Goal: Task Accomplishment & Management: Manage account settings

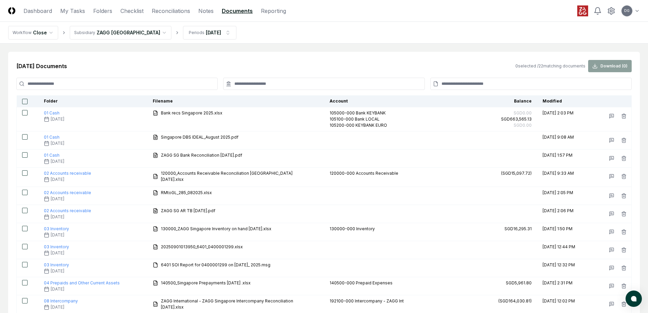
drag, startPoint x: 178, startPoint y: 60, endPoint x: 150, endPoint y: 49, distance: 30.4
click at [177, 60] on div "Sep 2025 Documents 0 selected / 22 matching documents Download ( 0 )" at bounding box center [323, 66] width 615 height 12
click at [129, 28] on html "CloseCore Dashboard My Tasks Folders Checklist Reconciliations Notes Documents …" at bounding box center [326, 285] width 653 height 570
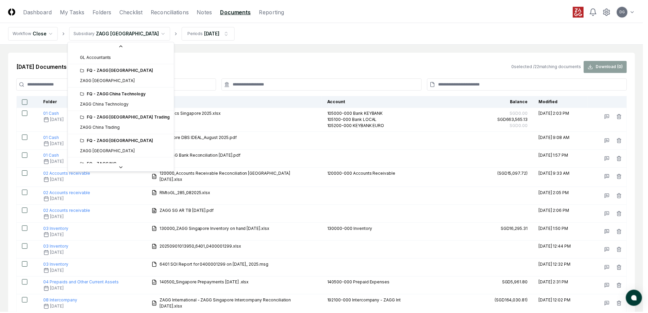
scroll to position [9, 0]
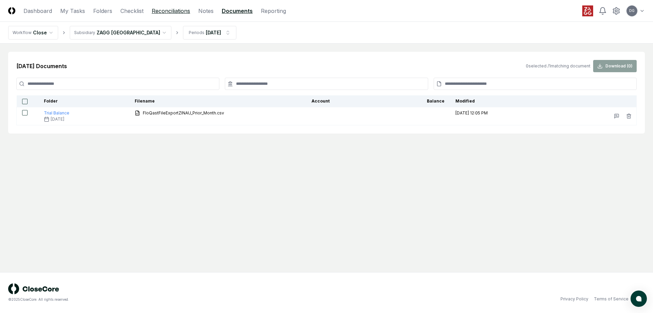
click at [169, 12] on link "Reconciliations" at bounding box center [171, 11] width 38 height 8
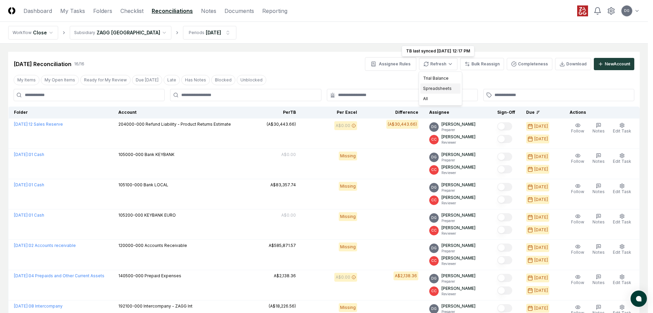
click at [437, 90] on div "Spreadsheets" at bounding box center [440, 88] width 40 height 10
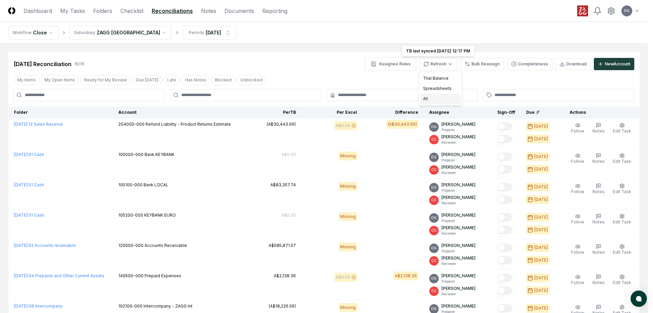
click at [441, 96] on div "All" at bounding box center [440, 99] width 40 height 10
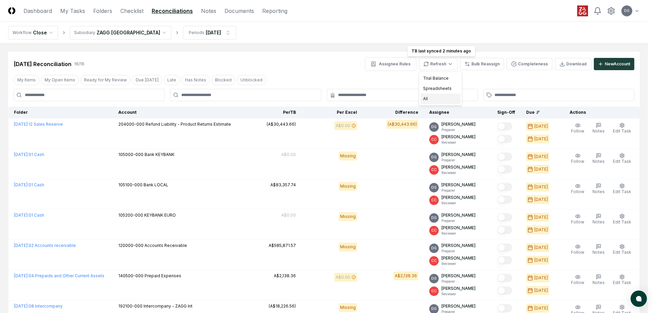
click at [433, 99] on div "All" at bounding box center [440, 99] width 40 height 10
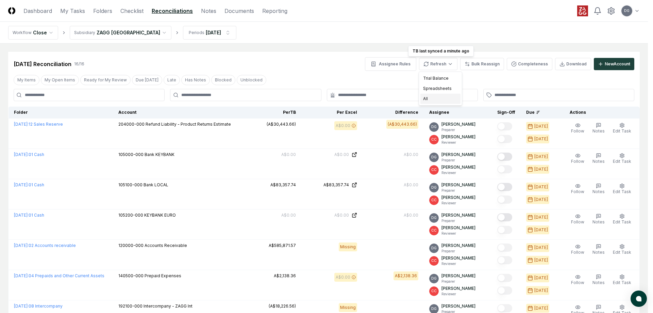
click at [432, 99] on div "All" at bounding box center [440, 99] width 40 height 10
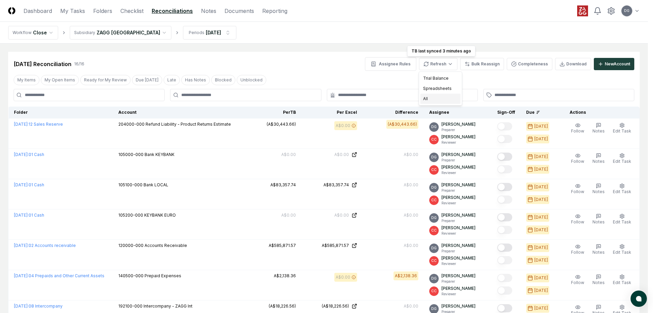
click at [437, 101] on div "All" at bounding box center [440, 99] width 40 height 10
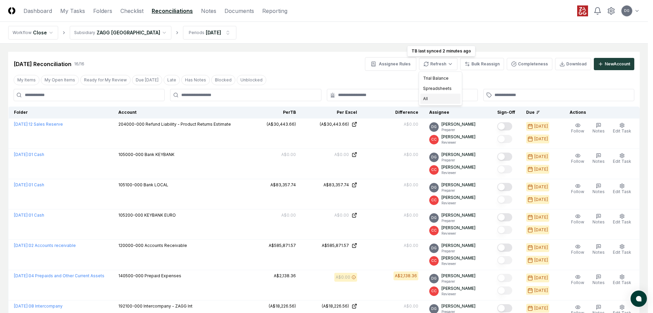
click at [437, 99] on div "All" at bounding box center [440, 99] width 40 height 10
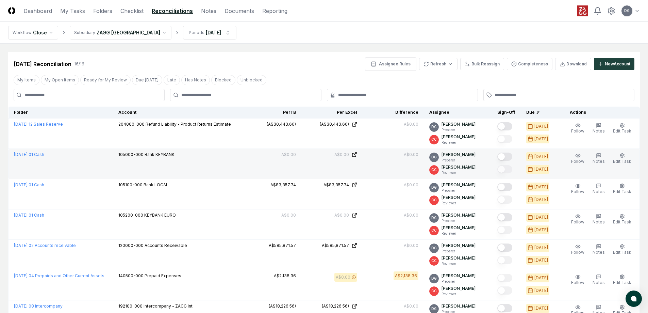
click at [509, 155] on button "Mark complete" at bounding box center [504, 156] width 15 height 8
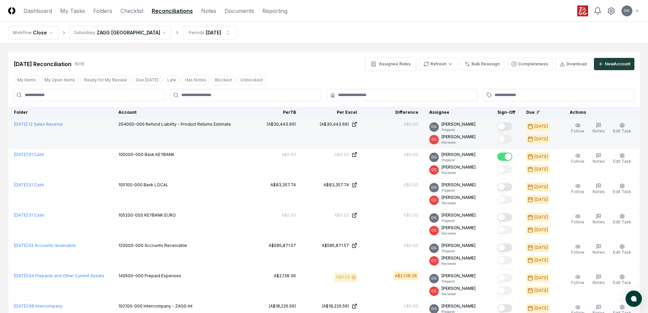
click at [506, 126] on button "Mark complete" at bounding box center [504, 126] width 15 height 8
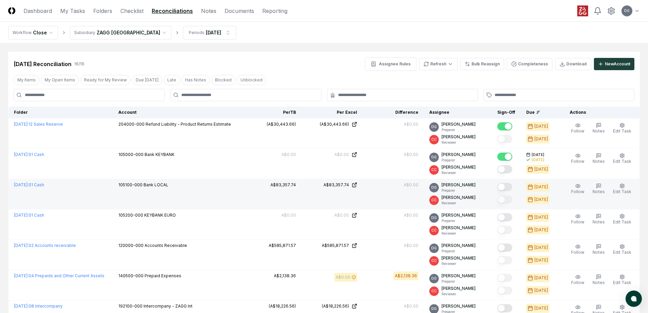
click at [505, 183] on button "Mark complete" at bounding box center [504, 187] width 15 height 8
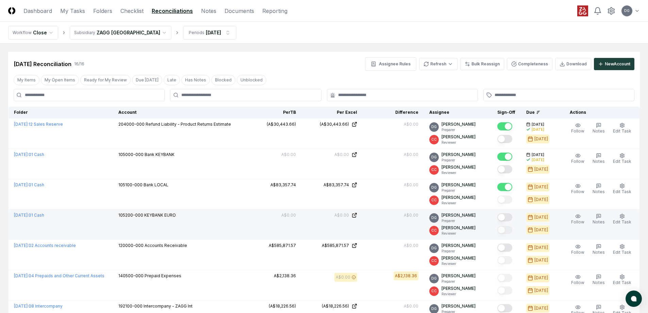
click at [508, 217] on button "Mark complete" at bounding box center [504, 217] width 15 height 8
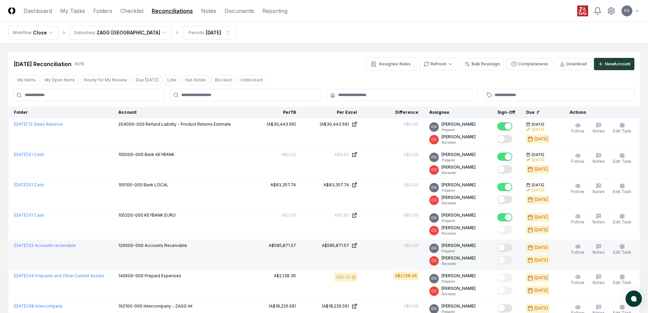
click at [508, 246] on button "Mark complete" at bounding box center [504, 247] width 15 height 8
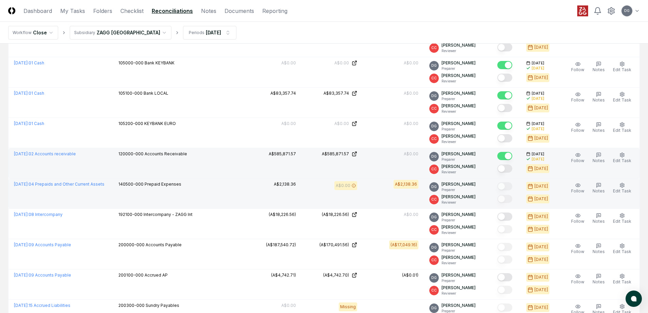
scroll to position [102, 0]
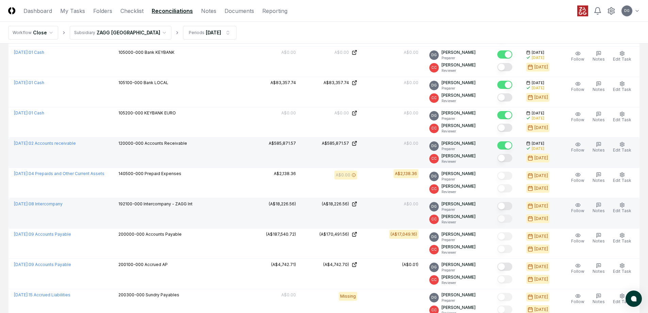
click at [507, 205] on button "Mark complete" at bounding box center [504, 206] width 15 height 8
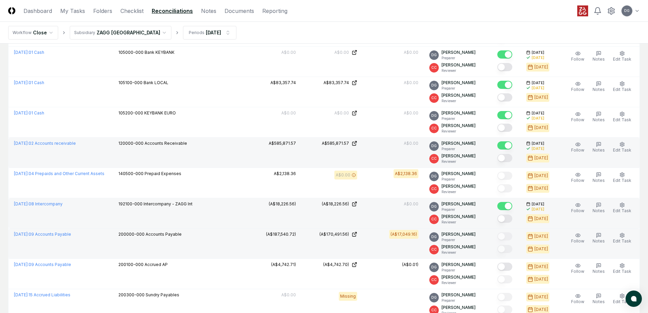
click at [231, 244] on td "200000-000 Accounts Payable" at bounding box center [176, 243] width 127 height 30
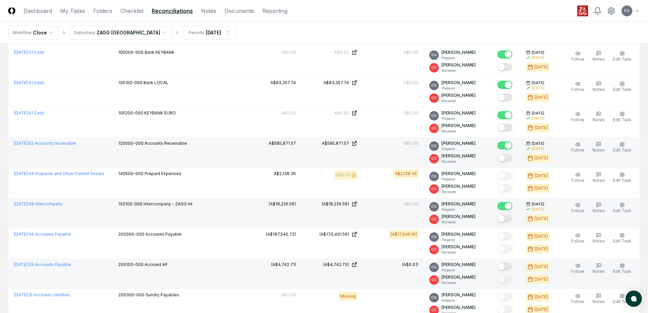
click at [507, 265] on button "Mark complete" at bounding box center [504, 266] width 15 height 8
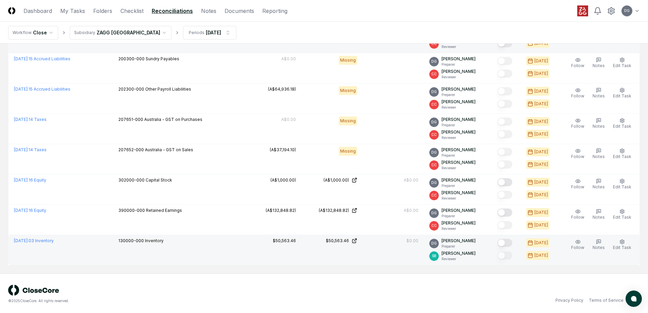
scroll to position [339, 0]
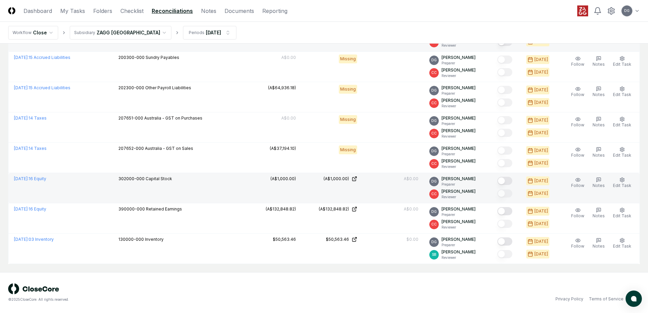
drag, startPoint x: 506, startPoint y: 179, endPoint x: 510, endPoint y: 194, distance: 15.8
click at [506, 179] on button "Mark complete" at bounding box center [504, 181] width 15 height 8
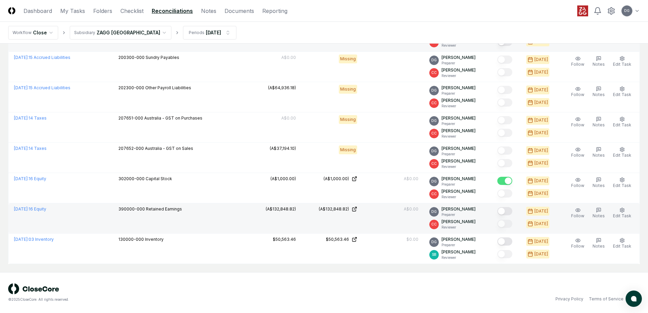
click at [510, 212] on button "Mark complete" at bounding box center [504, 211] width 15 height 8
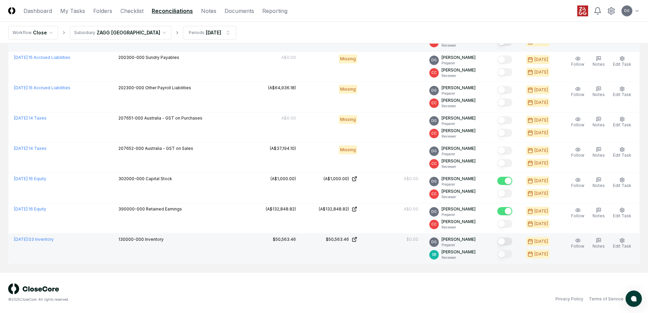
click at [511, 243] on button "Mark complete" at bounding box center [504, 241] width 15 height 8
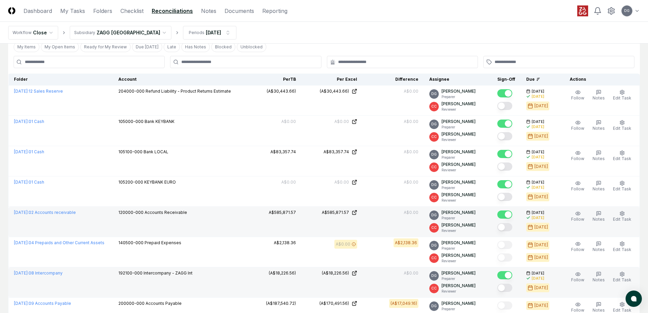
scroll to position [0, 0]
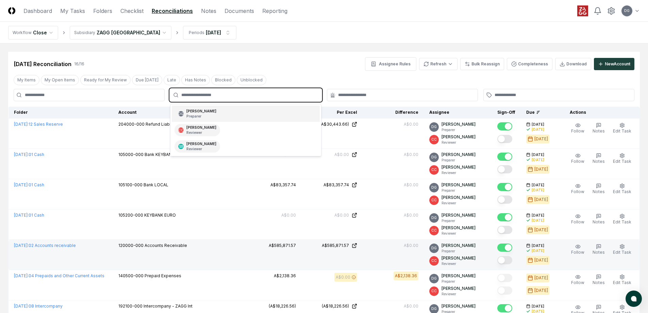
click at [291, 95] on input "text" at bounding box center [248, 95] width 135 height 6
click at [250, 112] on div "DG Damien Glynn Preparer" at bounding box center [246, 113] width 148 height 16
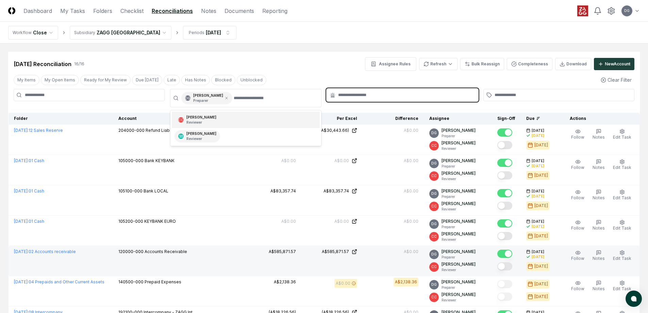
click at [351, 96] on input "text" at bounding box center [405, 95] width 135 height 6
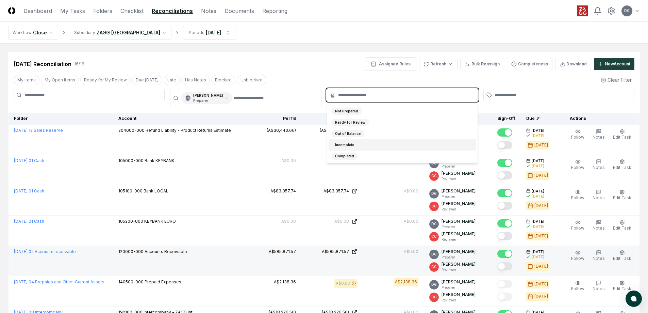
click at [349, 142] on div "Incomplete" at bounding box center [344, 144] width 27 height 7
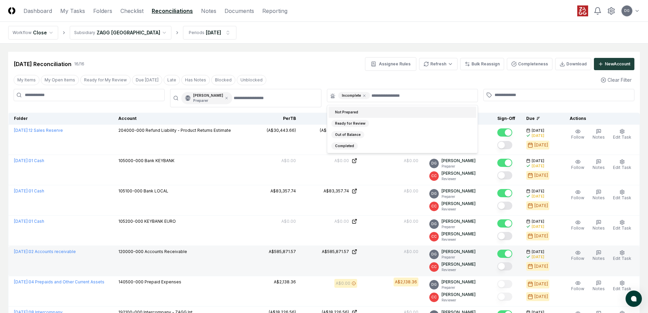
click at [534, 80] on div "My Items My Open Items Ready for My Review Due [DATE] Late Has Notes Blocked Un…" at bounding box center [324, 79] width 632 height 13
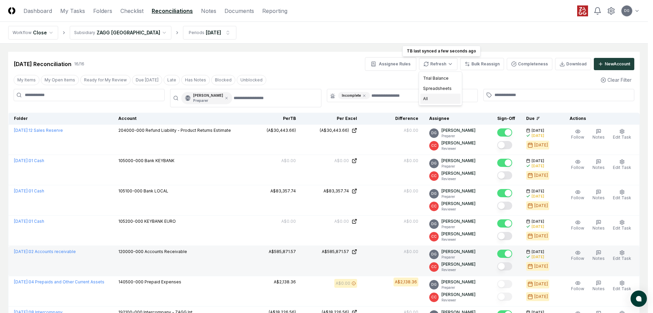
click at [436, 96] on div "All" at bounding box center [440, 99] width 40 height 10
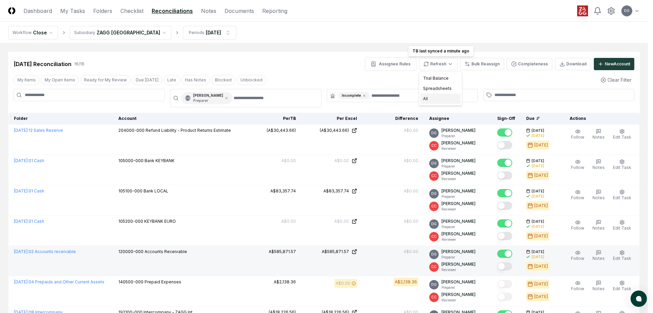
click at [440, 100] on div "All" at bounding box center [440, 99] width 40 height 10
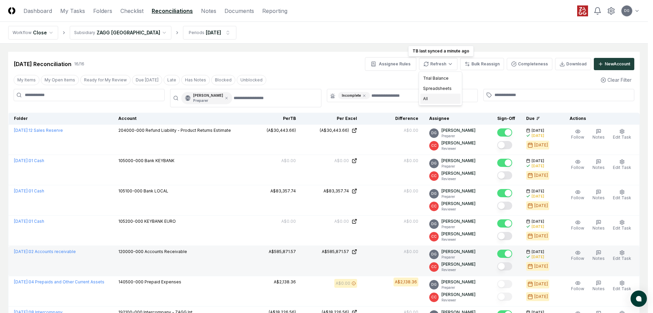
click at [434, 96] on div "All" at bounding box center [440, 99] width 40 height 10
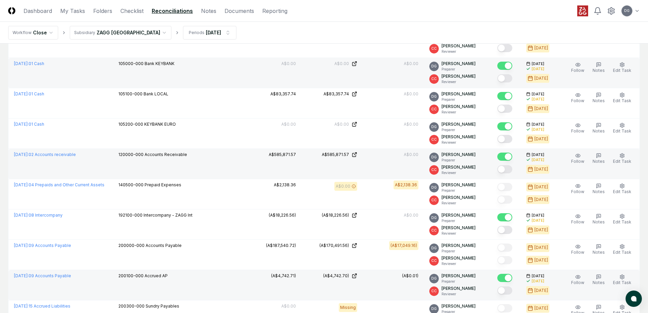
scroll to position [102, 0]
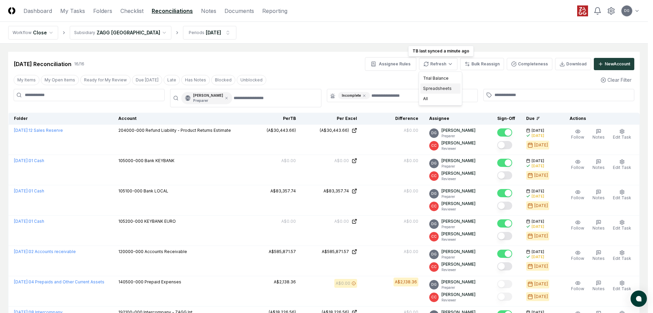
click at [447, 90] on div "Spreadsheets" at bounding box center [440, 88] width 40 height 10
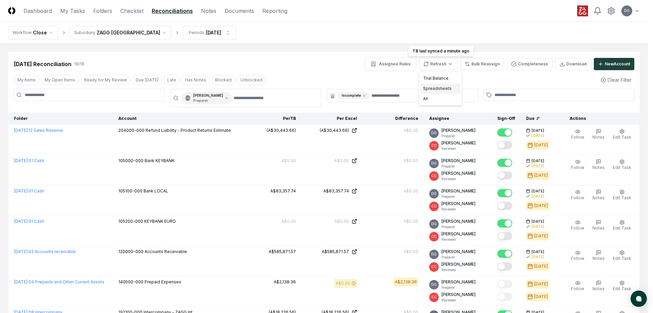
click at [444, 89] on div "Spreadsheets" at bounding box center [440, 88] width 40 height 10
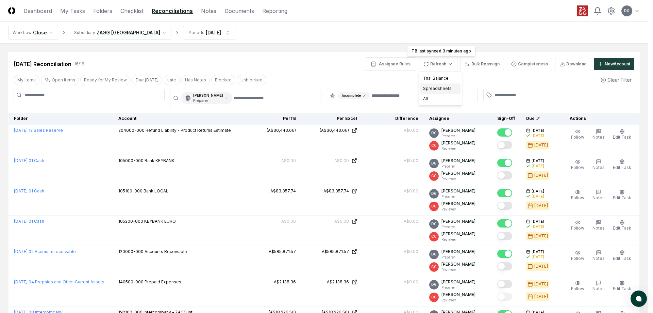
click at [439, 90] on div "Spreadsheets" at bounding box center [440, 88] width 40 height 10
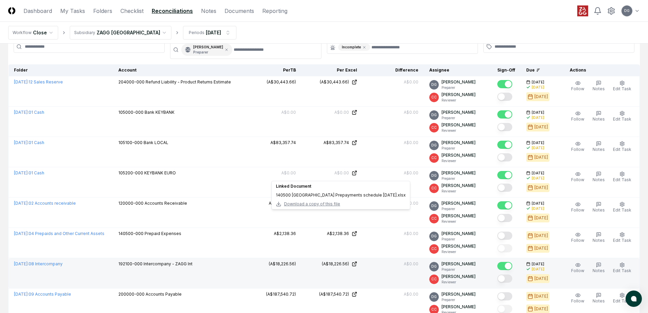
scroll to position [68, 0]
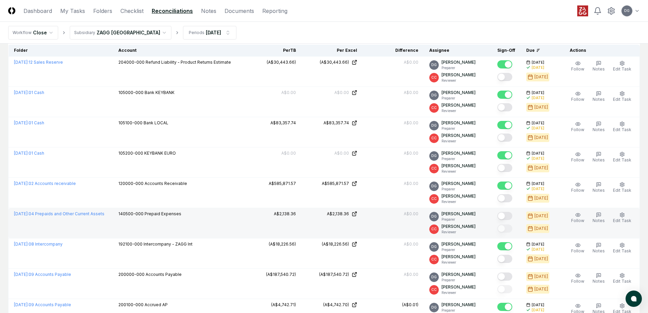
click at [505, 215] on button "Mark complete" at bounding box center [504, 216] width 15 height 8
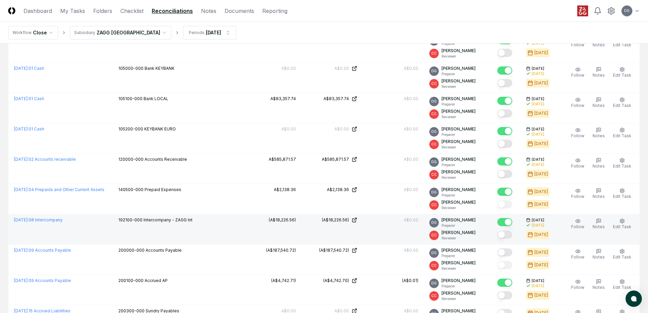
scroll to position [136, 0]
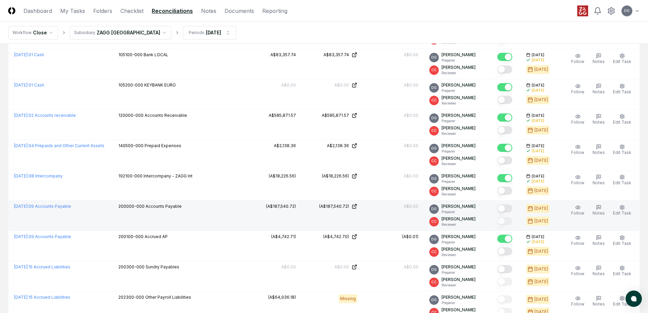
click at [507, 209] on button "Mark complete" at bounding box center [504, 208] width 15 height 8
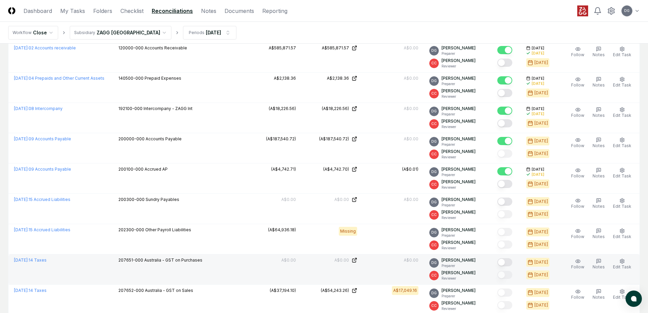
scroll to position [204, 0]
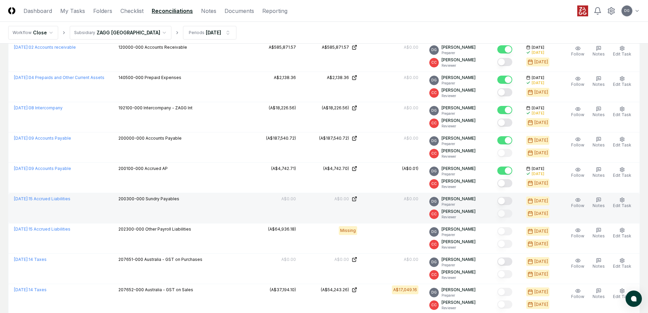
click at [508, 200] on button "Mark complete" at bounding box center [504, 201] width 15 height 8
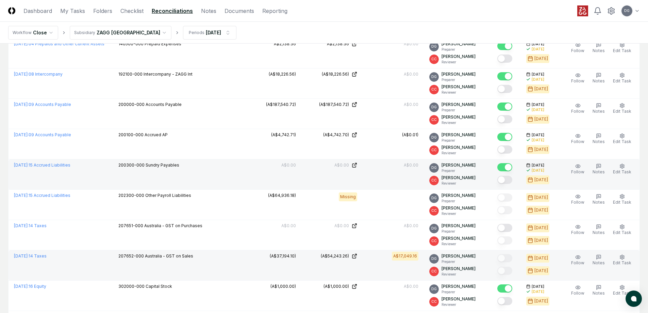
scroll to position [238, 0]
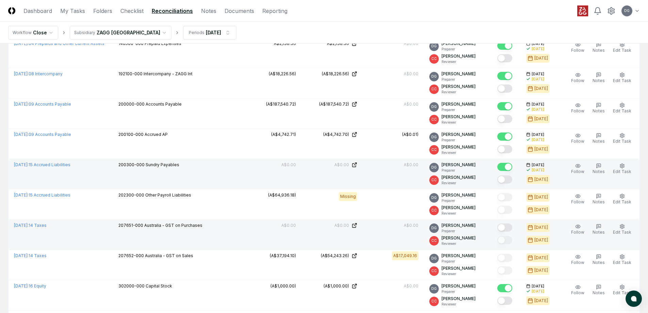
click at [511, 227] on button "Mark complete" at bounding box center [504, 227] width 15 height 8
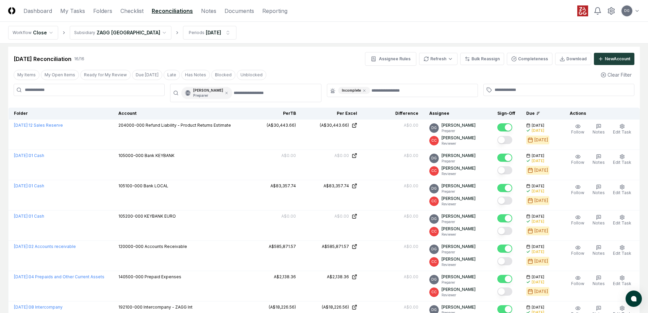
scroll to position [0, 0]
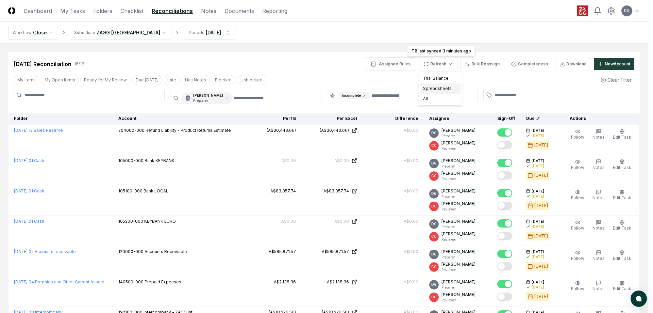
click at [445, 88] on div "Spreadsheets" at bounding box center [440, 88] width 40 height 10
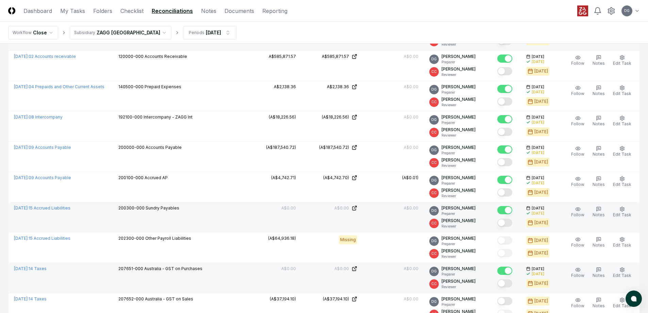
scroll to position [238, 0]
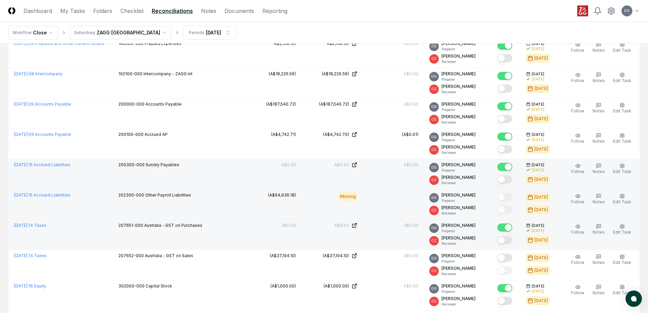
click at [386, 200] on td at bounding box center [393, 204] width 61 height 30
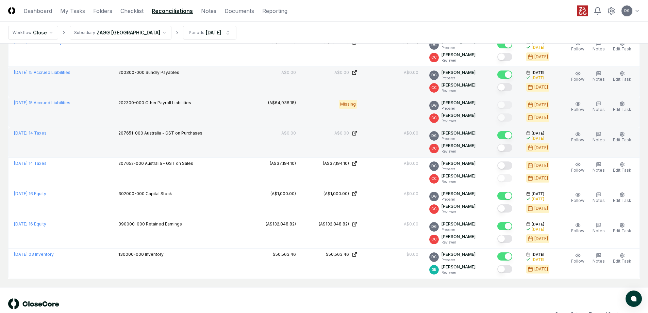
scroll to position [345, 0]
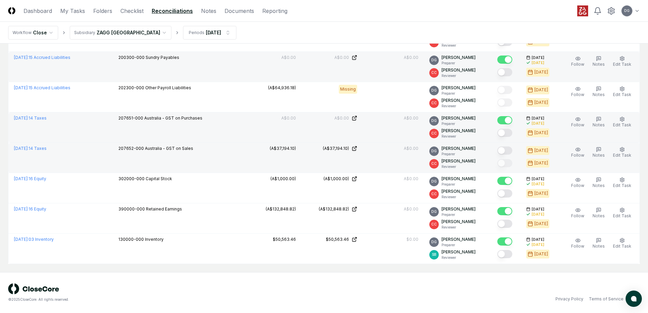
click at [506, 150] on button "Mark complete" at bounding box center [504, 150] width 15 height 8
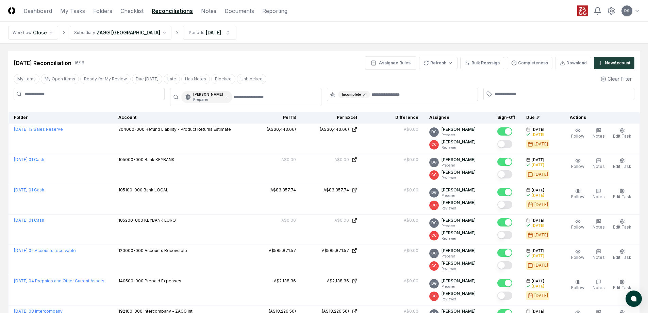
scroll to position [0, 0]
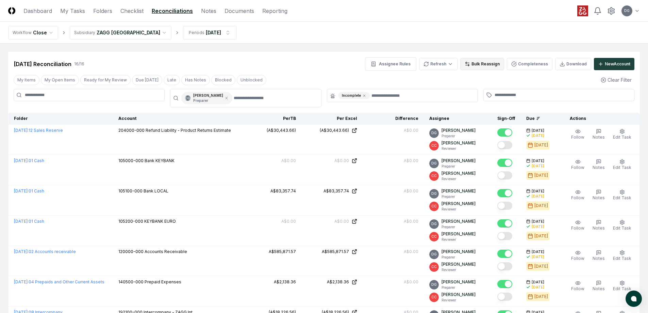
click at [487, 65] on button "Bulk Reassign" at bounding box center [482, 64] width 44 height 12
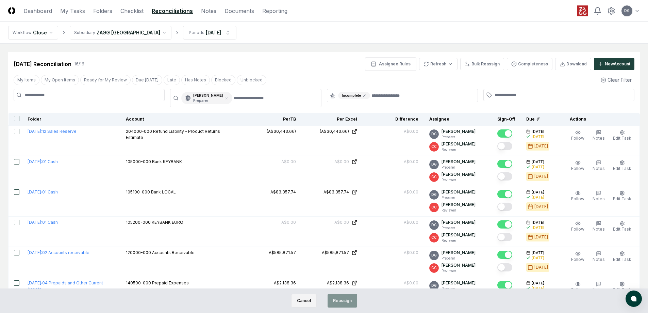
click at [315, 299] on button "Cancel" at bounding box center [304, 301] width 26 height 14
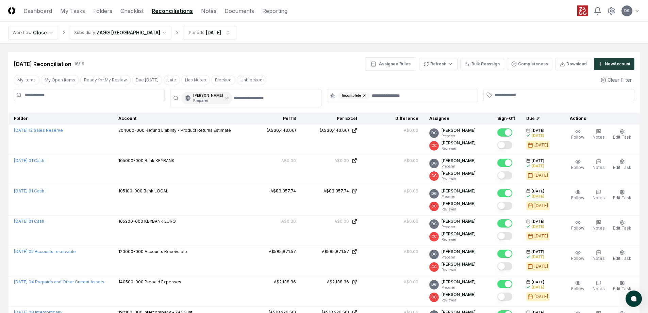
click at [364, 96] on icon at bounding box center [364, 96] width 4 height 4
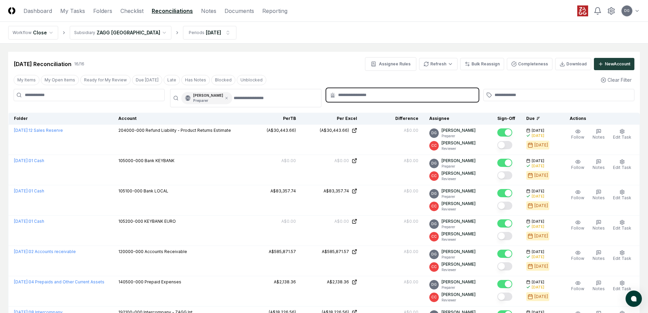
click at [364, 96] on input "text" at bounding box center [405, 95] width 135 height 6
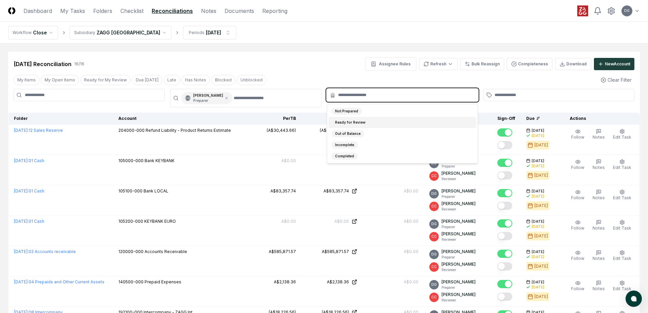
click at [361, 121] on div "Ready for Review" at bounding box center [350, 122] width 38 height 7
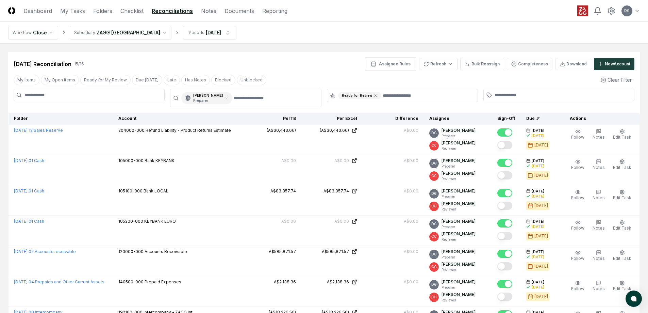
click at [500, 82] on div "My Items My Open Items Ready for My Review Due [DATE] Late Has Notes Blocked Un…" at bounding box center [324, 79] width 632 height 13
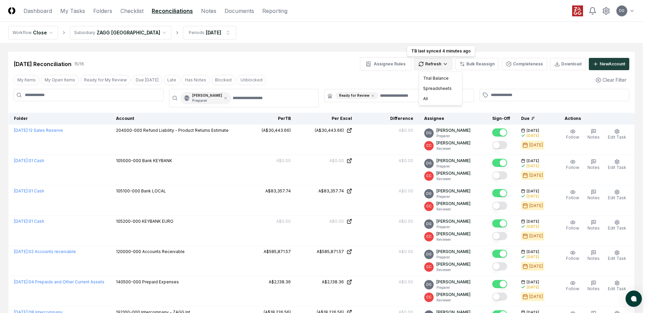
click at [444, 63] on html "CloseCore Dashboard My Tasks Folders Checklist Reconciliations Notes Documents …" at bounding box center [324, 314] width 648 height 628
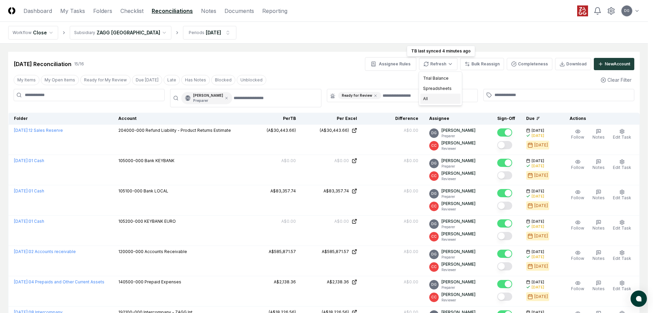
click at [436, 100] on div "All" at bounding box center [440, 99] width 40 height 10
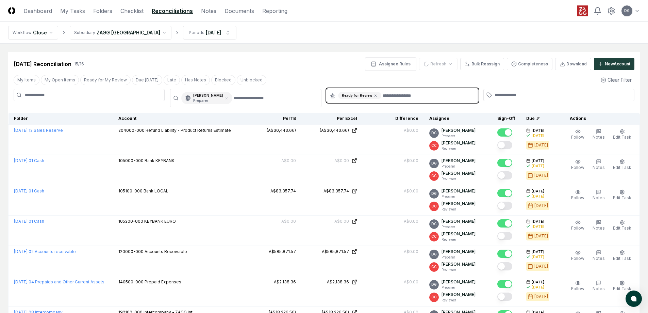
click at [390, 95] on input "text" at bounding box center [428, 95] width 91 height 7
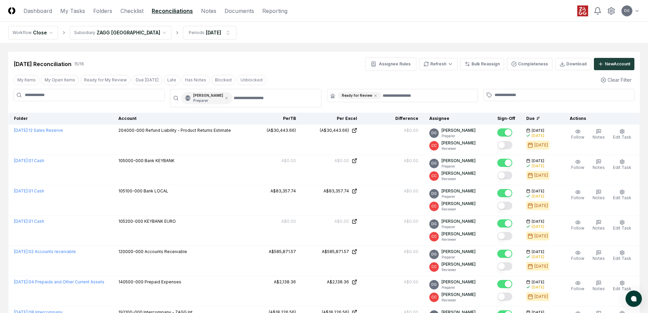
click at [286, 70] on div "[DATE] Reconciliation 15 / 16 Assignee Rules Refresh Bulk Reassign Completeness…" at bounding box center [324, 64] width 621 height 14
click at [51, 79] on button "My Open Items" at bounding box center [60, 80] width 38 height 10
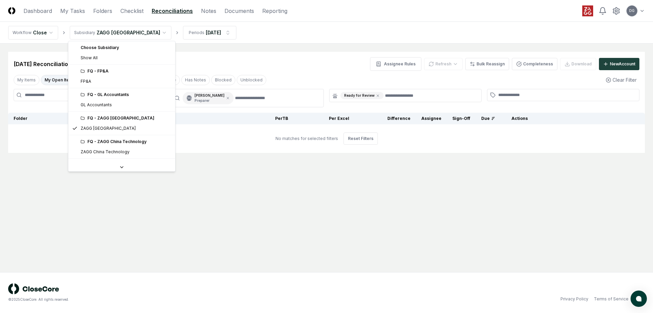
click at [120, 33] on html "CloseCore Dashboard My Tasks Folders Checklist Reconciliations Notes Documents …" at bounding box center [326, 156] width 653 height 313
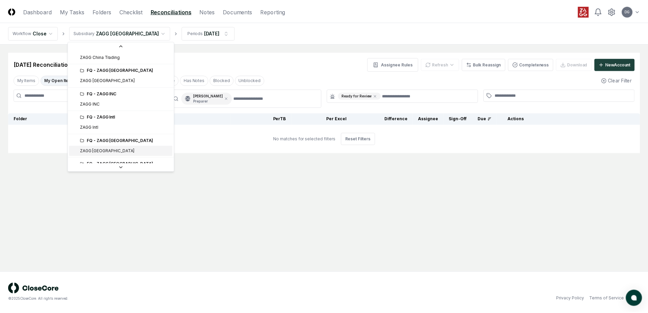
scroll to position [137, 0]
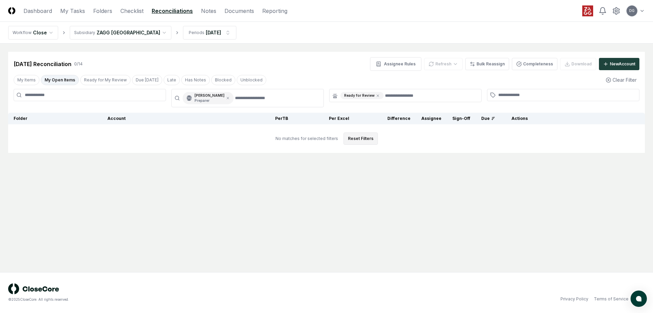
click at [358, 139] on button "Reset Filters" at bounding box center [361, 138] width 34 height 12
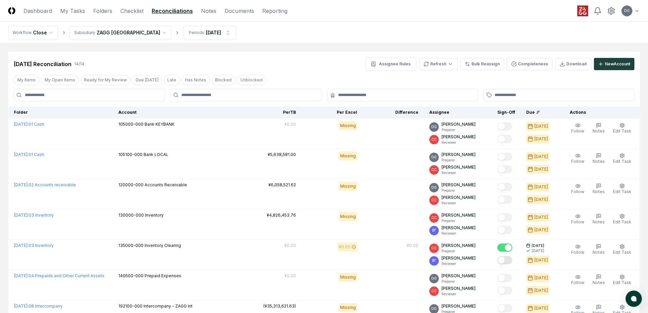
click at [126, 99] on input at bounding box center [89, 95] width 151 height 12
click at [58, 82] on button "My Open Items" at bounding box center [60, 80] width 38 height 10
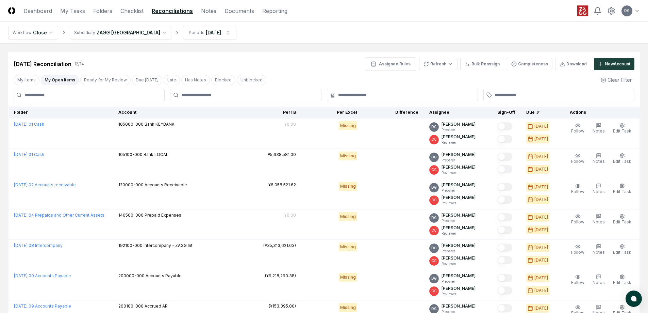
click at [58, 82] on button "My Open Items" at bounding box center [60, 80] width 38 height 10
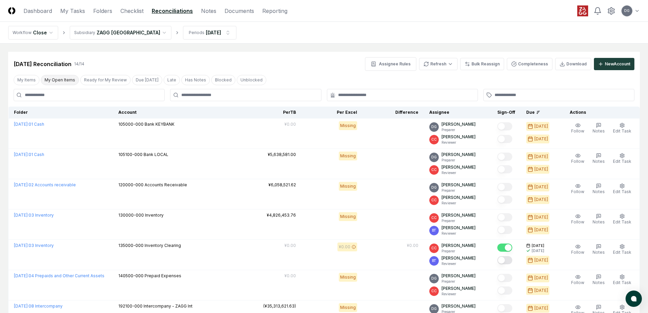
click at [58, 82] on button "My Open Items" at bounding box center [60, 80] width 38 height 10
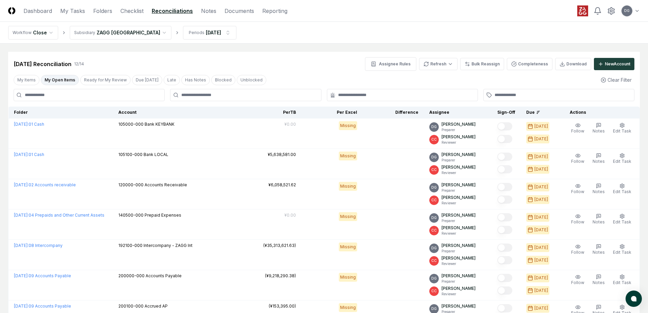
click at [58, 82] on button "My Open Items" at bounding box center [60, 80] width 38 height 10
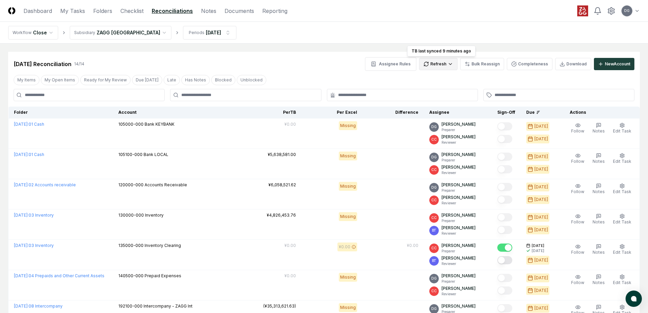
click at [453, 63] on html "CloseCore Dashboard My Tasks Folders Checklist Reconciliations Notes Documents …" at bounding box center [324, 295] width 648 height 591
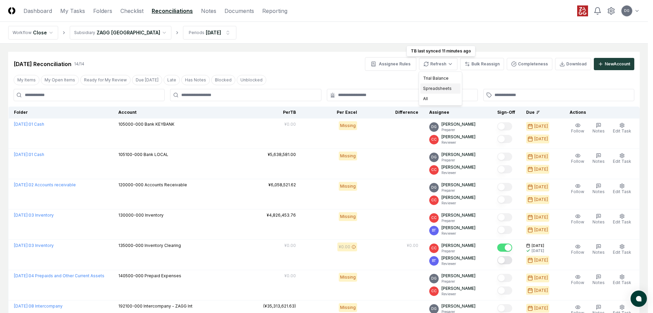
click at [442, 87] on div "Spreadsheets" at bounding box center [440, 88] width 40 height 10
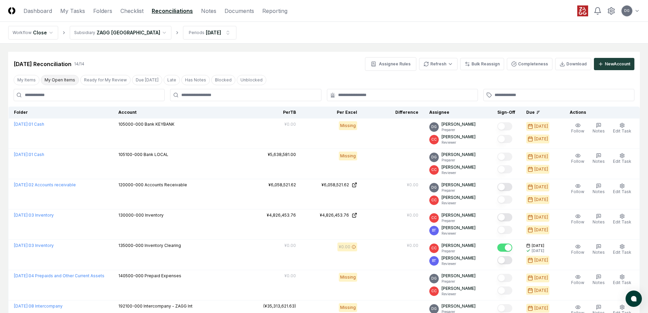
click at [59, 81] on button "My Open Items" at bounding box center [60, 80] width 38 height 10
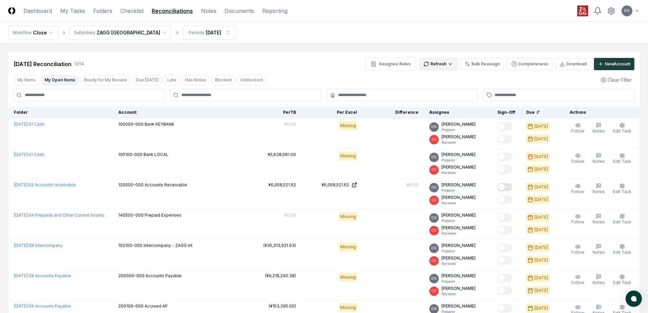
click at [445, 62] on html "CloseCore Dashboard My Tasks Folders Checklist Reconciliations Notes Documents …" at bounding box center [324, 265] width 648 height 531
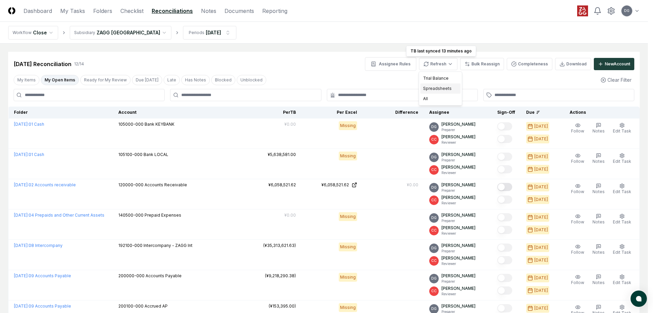
click at [438, 87] on div "Spreadsheets" at bounding box center [440, 88] width 40 height 10
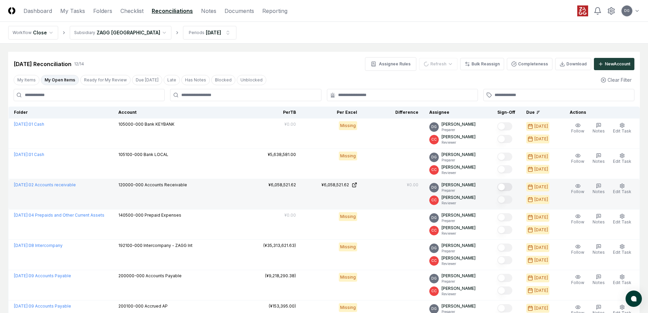
click at [512, 185] on button "Mark complete" at bounding box center [504, 187] width 15 height 8
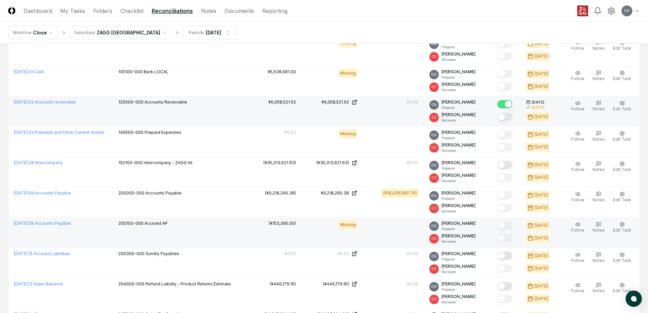
scroll to position [68, 0]
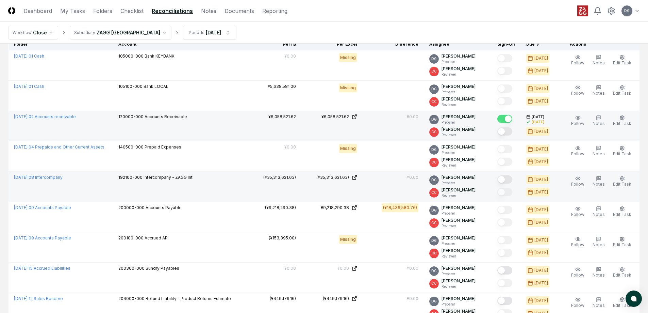
click at [507, 179] on button "Mark complete" at bounding box center [504, 179] width 15 height 8
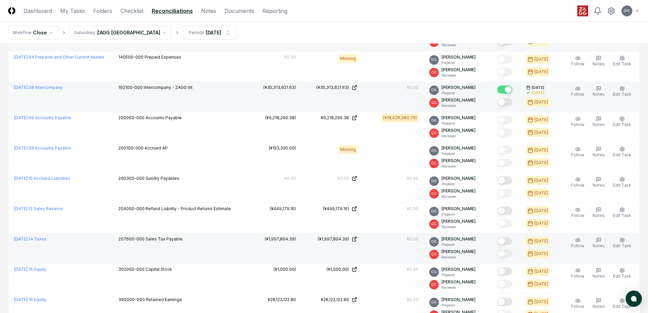
scroll to position [170, 0]
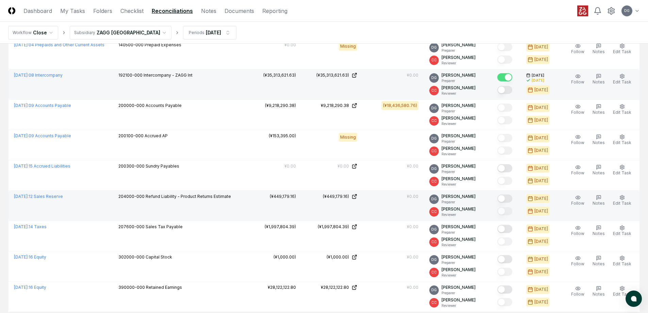
click at [506, 199] on button "Mark complete" at bounding box center [504, 198] width 15 height 8
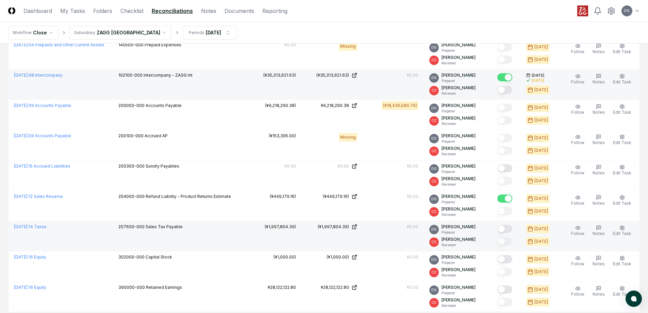
click at [509, 229] on button "Mark complete" at bounding box center [504, 228] width 15 height 8
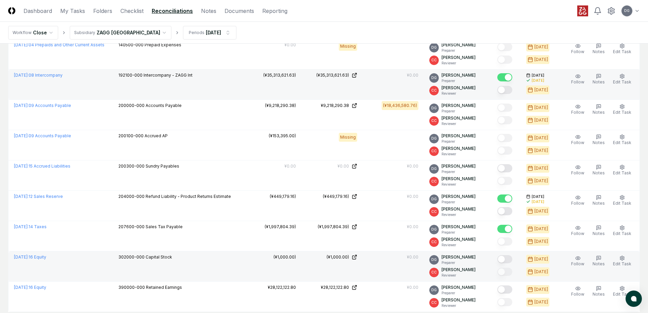
click at [504, 254] on div at bounding box center [506, 259] width 18 height 11
click at [504, 257] on button "Mark complete" at bounding box center [504, 259] width 15 height 8
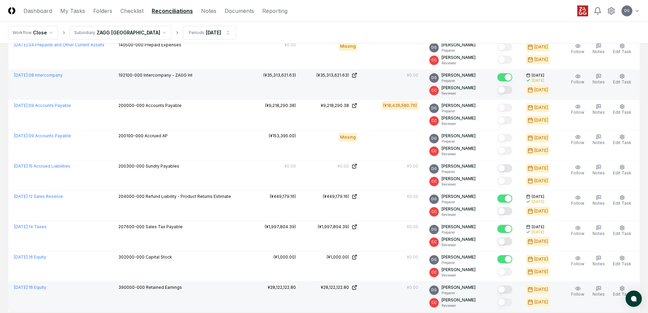
click at [505, 289] on button "Mark complete" at bounding box center [504, 289] width 15 height 8
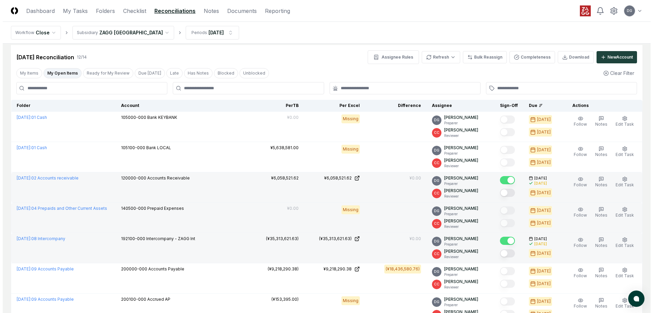
scroll to position [0, 0]
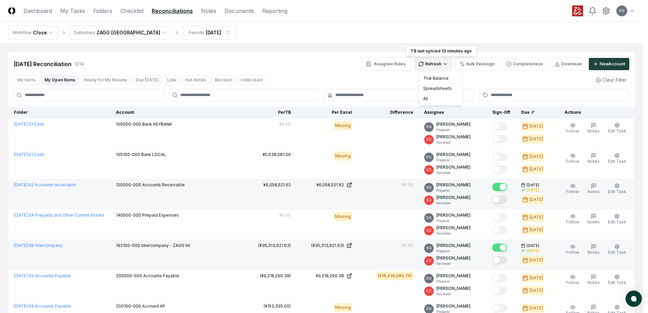
click at [442, 63] on html "CloseCore Dashboard My Tasks Folders Checklist Reconciliations Notes Documents …" at bounding box center [324, 265] width 648 height 531
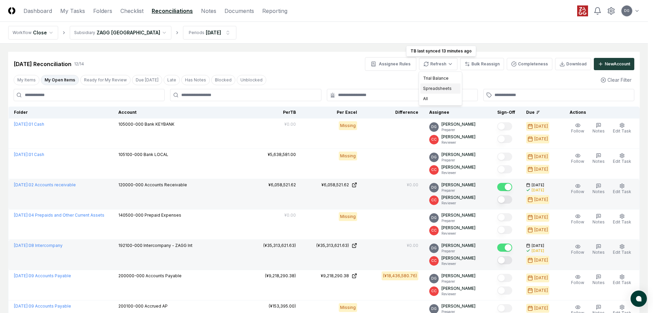
click at [443, 86] on div "Spreadsheets" at bounding box center [440, 88] width 40 height 10
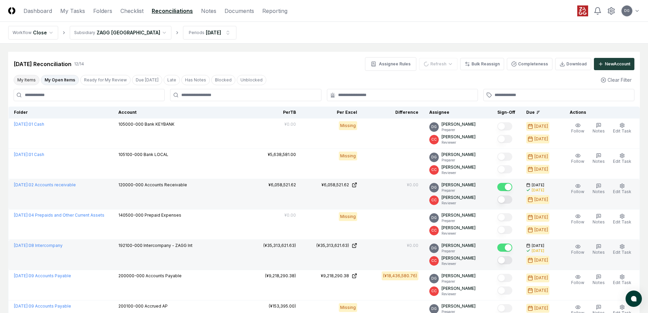
click at [30, 82] on button "My Items" at bounding box center [27, 80] width 26 height 10
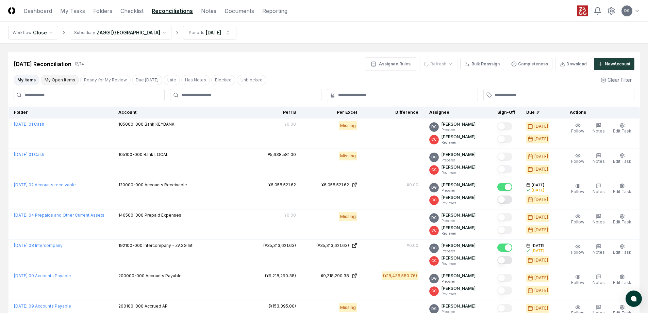
click at [53, 80] on button "My Open Items" at bounding box center [60, 80] width 38 height 10
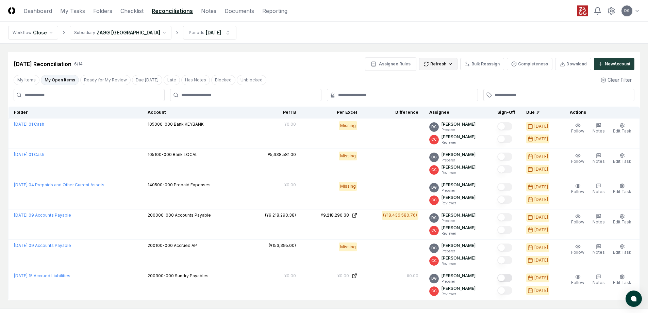
click at [435, 64] on html "CloseCore Dashboard My Tasks Folders Checklist Reconciliations Notes Documents …" at bounding box center [324, 174] width 648 height 349
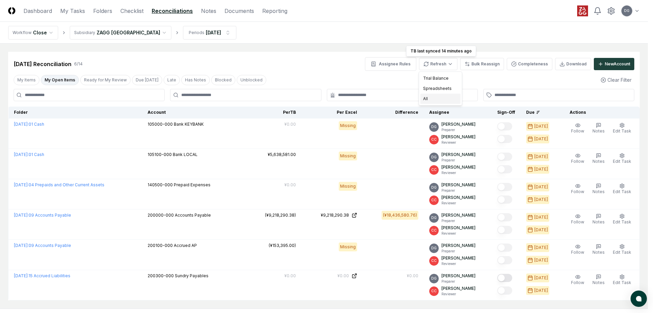
click at [439, 95] on div "All" at bounding box center [440, 99] width 40 height 10
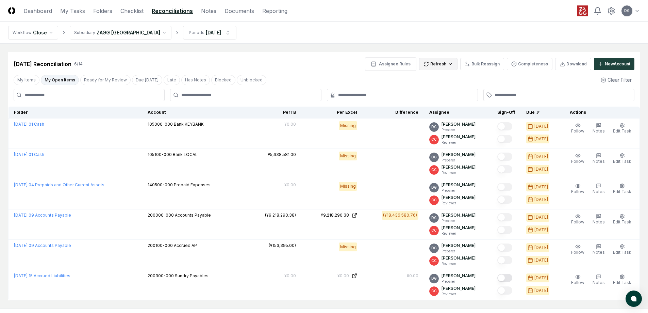
click at [441, 62] on html "CloseCore Dashboard My Tasks Folders Checklist Reconciliations Notes Documents …" at bounding box center [324, 174] width 648 height 349
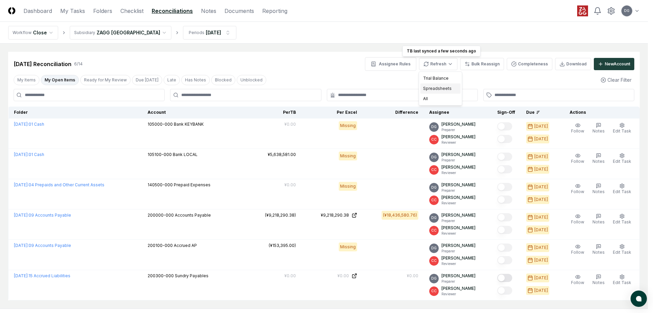
click at [440, 88] on div "Spreadsheets" at bounding box center [440, 88] width 40 height 10
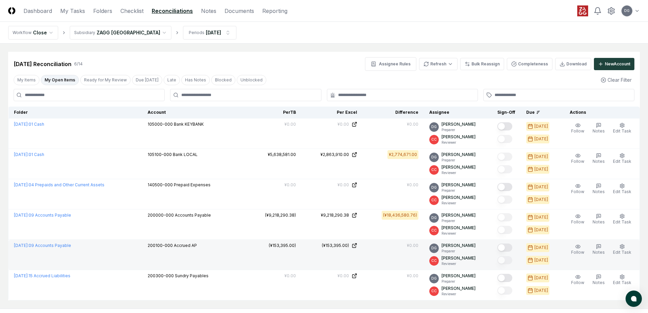
click at [511, 244] on button "Mark complete" at bounding box center [504, 247] width 15 height 8
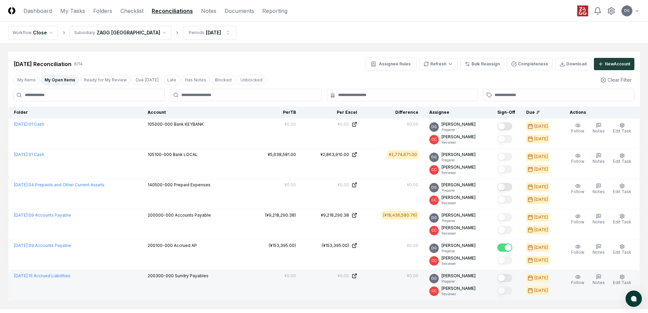
click at [507, 278] on button "Mark complete" at bounding box center [504, 277] width 15 height 8
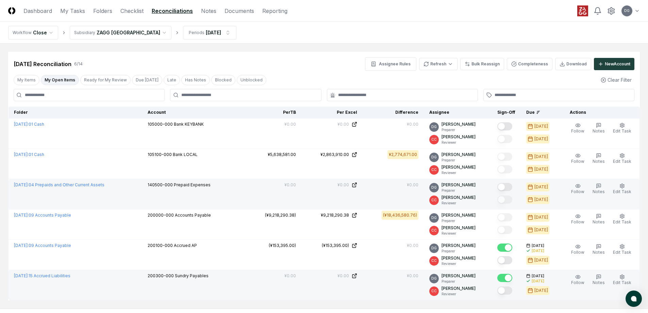
click at [508, 186] on button "Mark complete" at bounding box center [504, 187] width 15 height 8
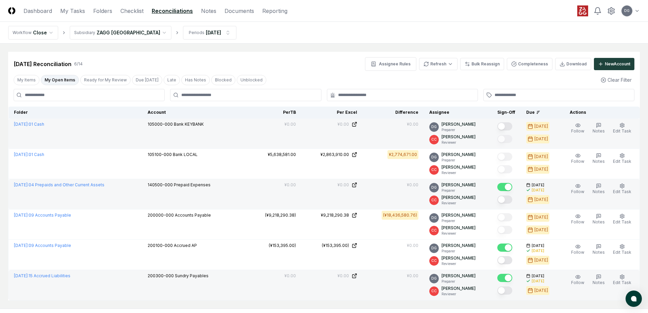
click at [508, 126] on button "Mark complete" at bounding box center [504, 126] width 15 height 8
click at [30, 81] on button "My Items" at bounding box center [27, 80] width 26 height 10
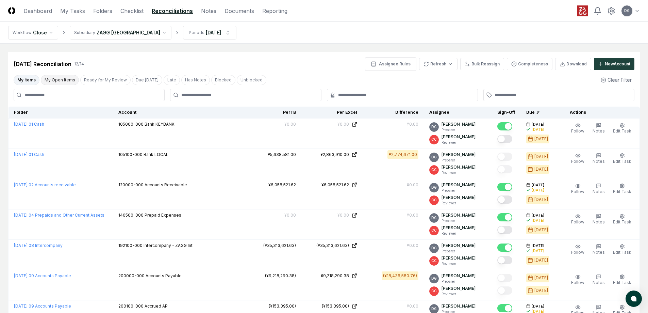
click at [64, 84] on button "My Open Items" at bounding box center [60, 80] width 38 height 10
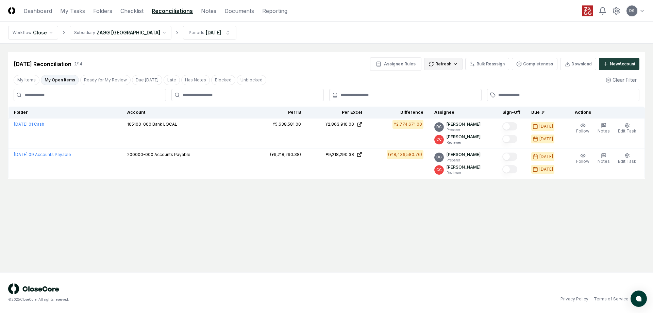
click at [438, 65] on html "CloseCore Dashboard My Tasks Folders Checklist Reconciliations Notes Documents …" at bounding box center [326, 156] width 653 height 313
click at [450, 87] on div "Spreadsheets" at bounding box center [446, 88] width 40 height 10
click at [451, 66] on html "CloseCore Dashboard My Tasks Folders Checklist Reconciliations Notes Documents …" at bounding box center [326, 156] width 653 height 313
click at [449, 89] on div "Spreadsheets" at bounding box center [446, 88] width 40 height 10
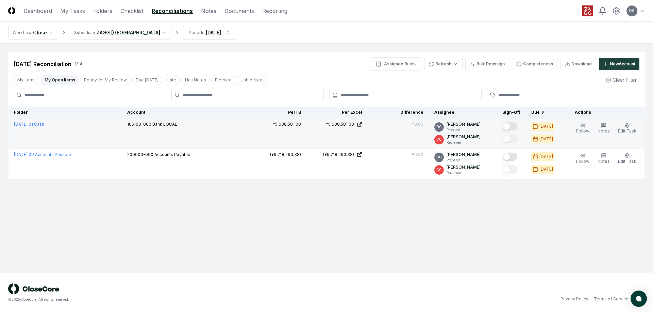
click at [511, 122] on button "Mark complete" at bounding box center [509, 126] width 15 height 8
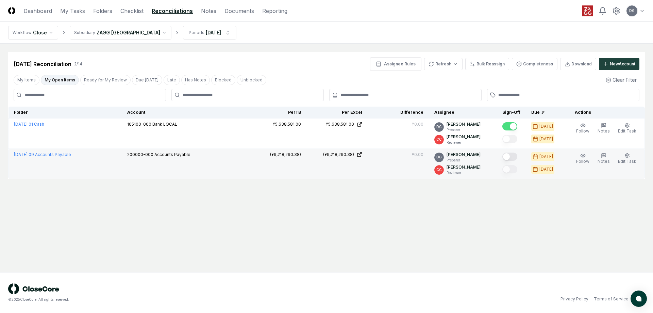
click at [517, 154] on button "Mark complete" at bounding box center [509, 156] width 15 height 8
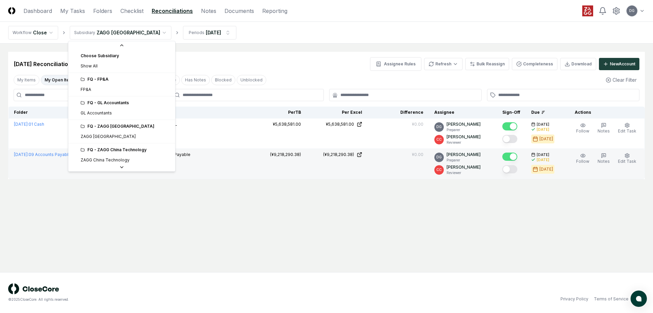
click at [115, 36] on html "CloseCore Dashboard My Tasks Folders Checklist Reconciliations Notes Documents …" at bounding box center [326, 156] width 653 height 313
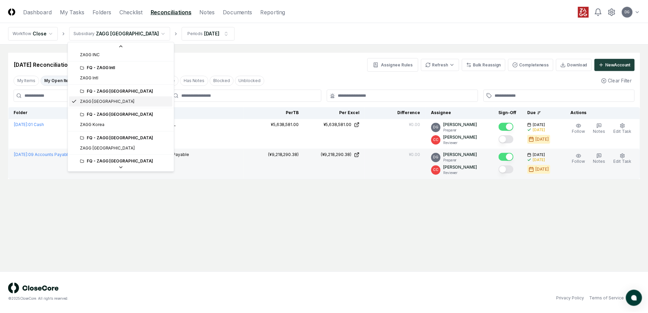
scroll to position [187, 0]
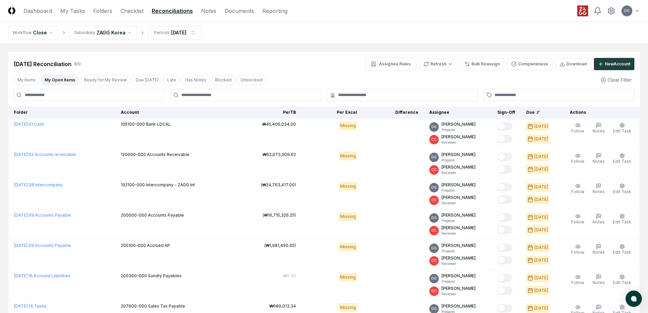
click at [64, 79] on button "My Open Items" at bounding box center [60, 80] width 38 height 10
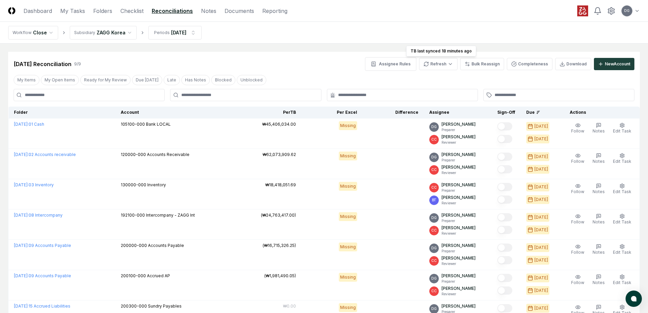
click at [444, 65] on html "CloseCore Dashboard My Tasks Folders Checklist Reconciliations Notes Documents …" at bounding box center [324, 220] width 648 height 440
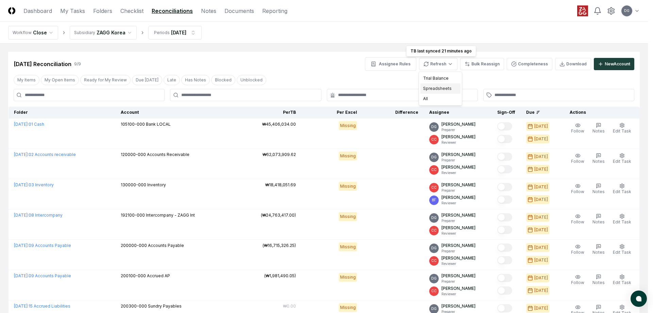
click at [442, 91] on div "Spreadsheets" at bounding box center [440, 88] width 40 height 10
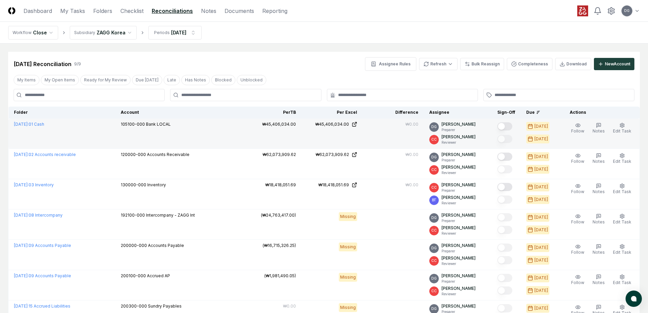
click at [507, 124] on button "Mark complete" at bounding box center [504, 126] width 15 height 8
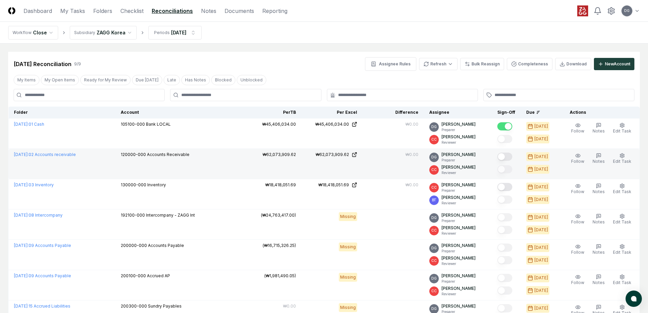
click at [506, 156] on button "Mark complete" at bounding box center [504, 156] width 15 height 8
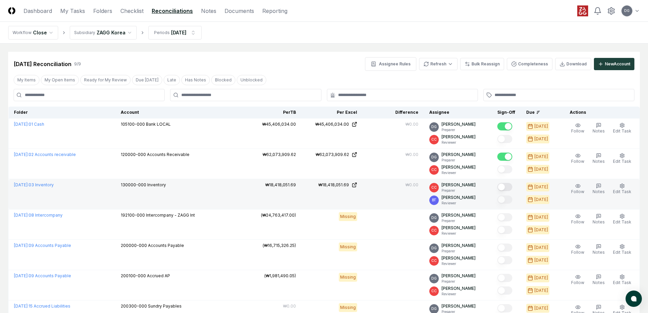
click at [506, 185] on button "Mark complete" at bounding box center [504, 187] width 15 height 8
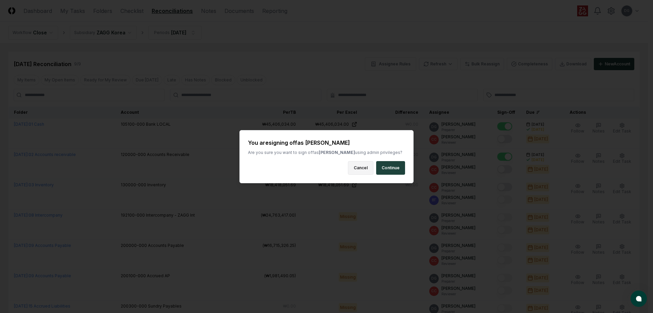
click at [363, 168] on button "Cancel" at bounding box center [361, 168] width 26 height 14
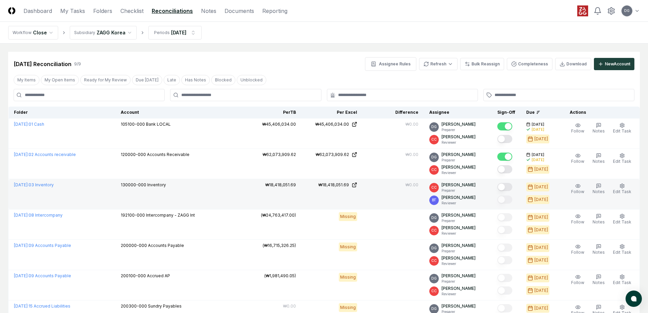
click at [503, 185] on button "Mark complete" at bounding box center [504, 187] width 15 height 8
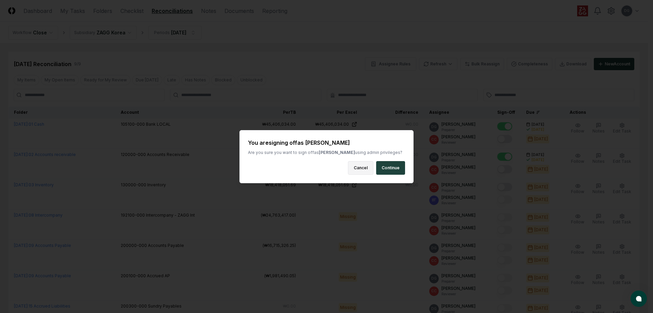
click at [358, 170] on button "Cancel" at bounding box center [361, 168] width 26 height 14
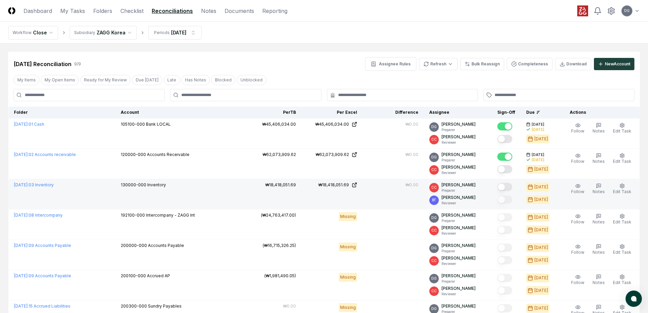
click at [505, 185] on button "Mark complete" at bounding box center [504, 187] width 15 height 8
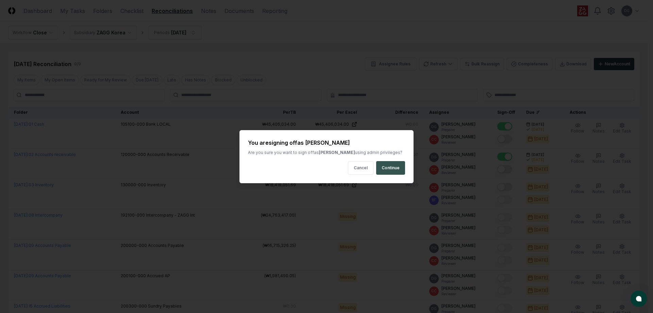
click at [396, 168] on button "Continue" at bounding box center [390, 168] width 29 height 14
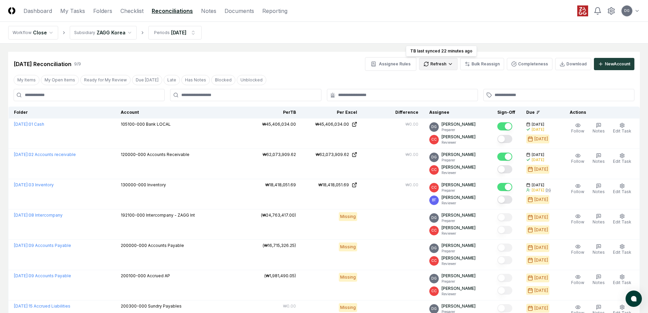
click at [439, 64] on html "CloseCore Dashboard My Tasks Folders Checklist Reconciliations Notes Documents …" at bounding box center [324, 220] width 648 height 440
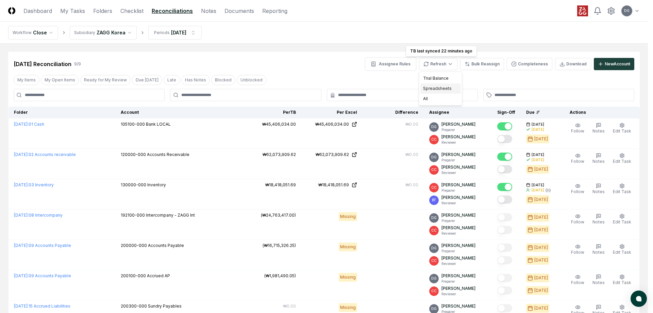
click at [436, 87] on div "Spreadsheets" at bounding box center [440, 88] width 40 height 10
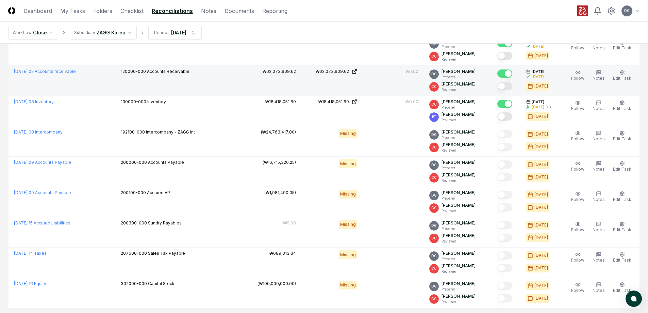
scroll to position [102, 0]
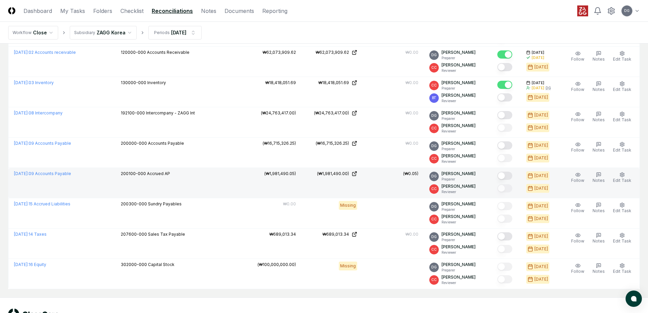
click at [507, 175] on button "Mark complete" at bounding box center [504, 175] width 15 height 8
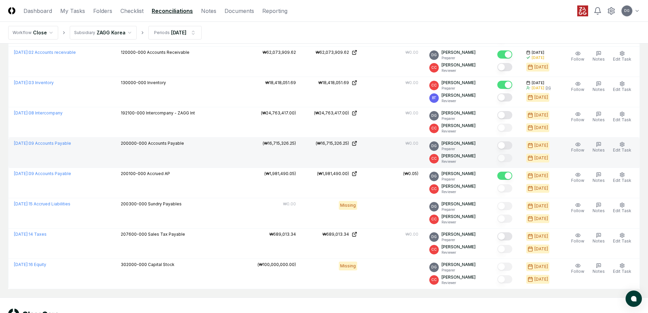
click at [506, 146] on button "Mark complete" at bounding box center [504, 145] width 15 height 8
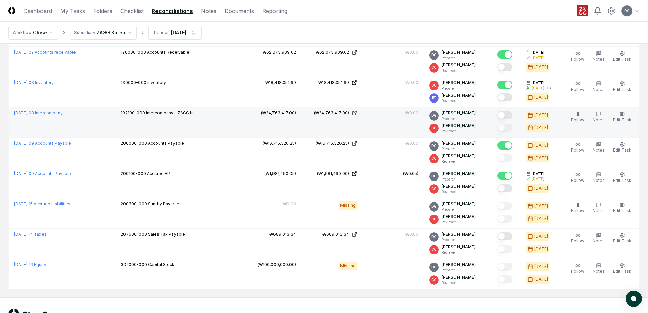
click at [505, 117] on button "Mark complete" at bounding box center [504, 115] width 15 height 8
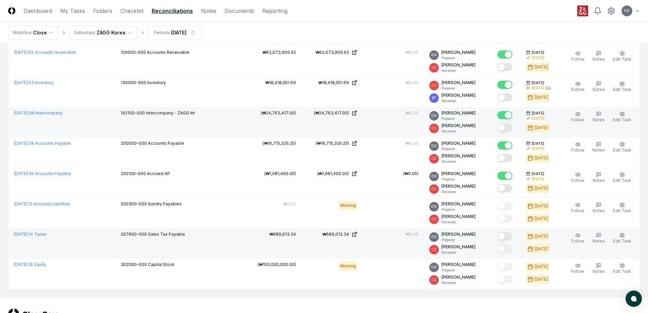
click at [509, 236] on button "Mark complete" at bounding box center [504, 236] width 15 height 8
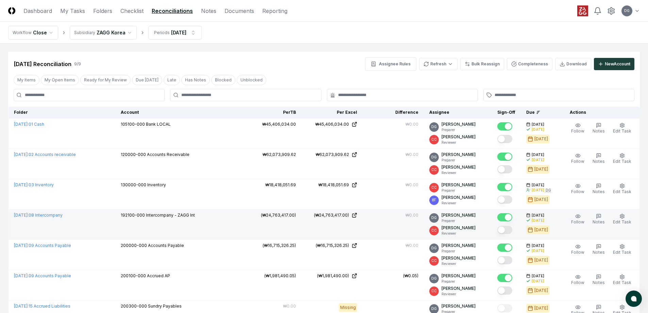
click at [452, 64] on html "CloseCore Dashboard My Tasks Folders Checklist Reconciliations Notes Documents …" at bounding box center [324, 220] width 648 height 440
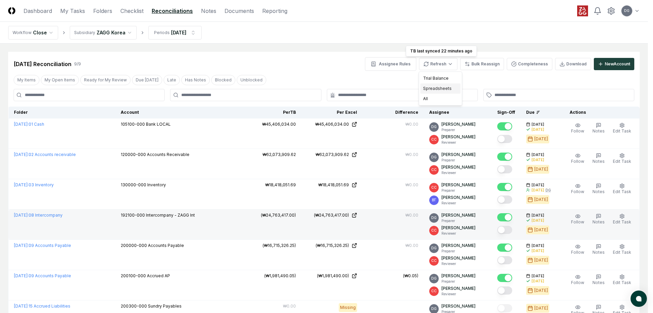
click at [453, 86] on div "Spreadsheets" at bounding box center [440, 88] width 40 height 10
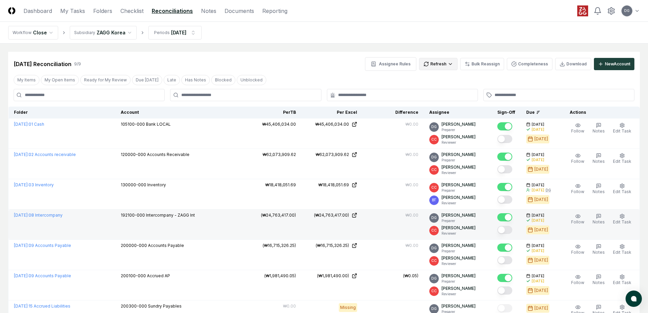
click at [435, 66] on html "CloseCore Dashboard My Tasks Folders Checklist Reconciliations Notes Documents …" at bounding box center [324, 220] width 648 height 440
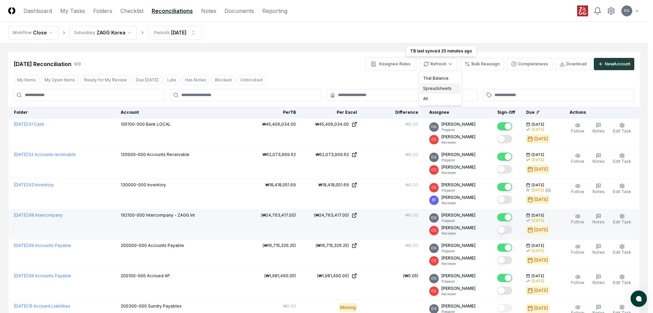
click at [440, 88] on div "Spreadsheets" at bounding box center [440, 88] width 40 height 10
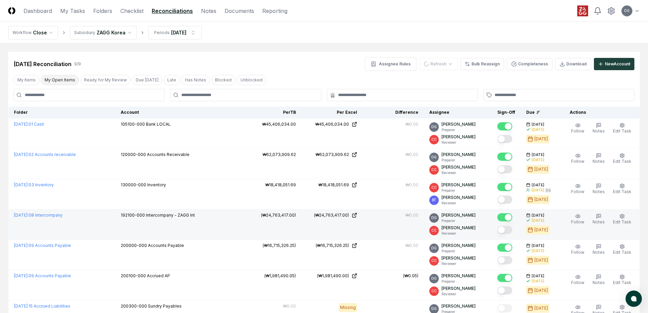
click at [59, 80] on button "My Open Items" at bounding box center [60, 80] width 38 height 10
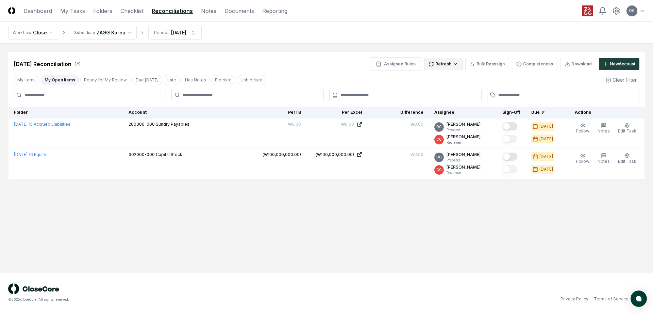
click at [443, 67] on html "CloseCore Dashboard My Tasks Folders Checklist Reconciliations Notes Documents …" at bounding box center [326, 156] width 653 height 313
click at [509, 155] on html "CloseCore Dashboard My Tasks Folders Checklist Reconciliations Notes Documents …" at bounding box center [326, 156] width 653 height 313
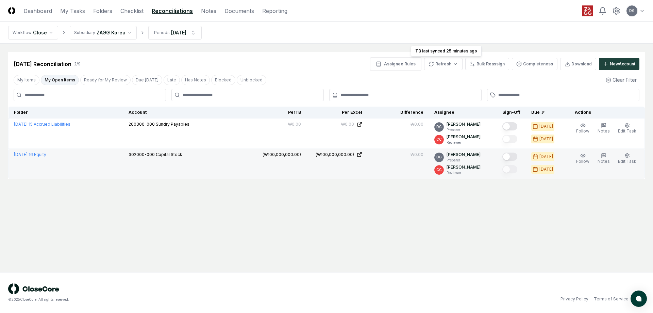
click at [511, 155] on button "Mark complete" at bounding box center [509, 156] width 15 height 8
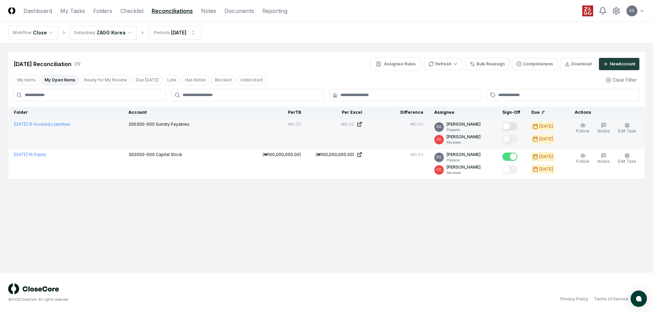
click at [510, 124] on button "Mark complete" at bounding box center [509, 126] width 15 height 8
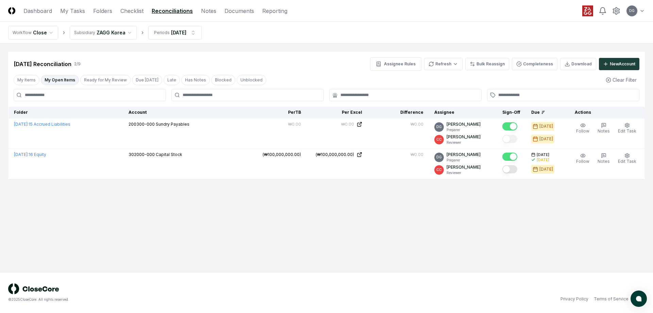
click at [390, 193] on main "Cancel Reassign [DATE] Reconciliation 2 / 9 Assignee Rules Refresh Bulk Reassig…" at bounding box center [326, 158] width 653 height 228
click at [100, 32] on html "CloseCore Dashboard My Tasks Folders Checklist Reconciliations Notes Documents …" at bounding box center [326, 156] width 653 height 313
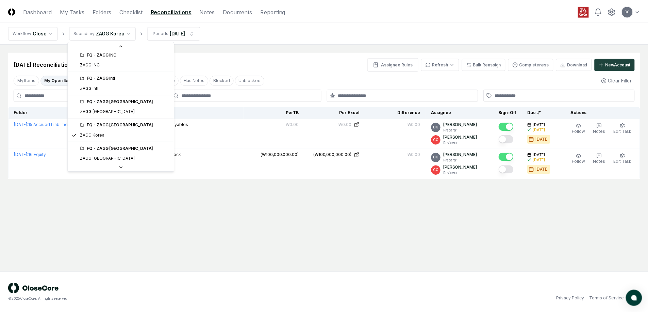
scroll to position [211, 0]
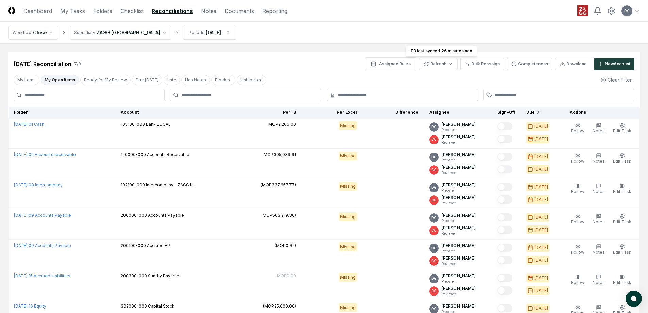
click at [447, 67] on html "CloseCore Dashboard My Tasks Folders Checklist Reconciliations Notes Documents …" at bounding box center [324, 189] width 648 height 379
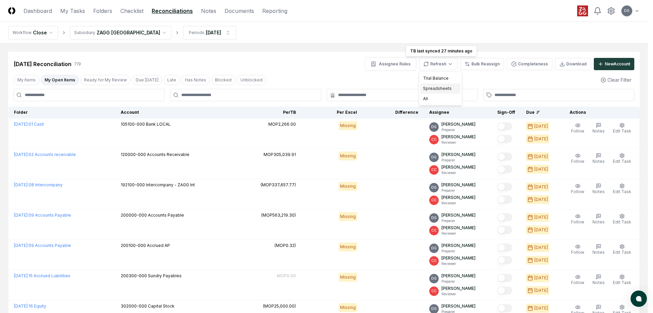
click at [445, 85] on div "Spreadsheets" at bounding box center [440, 88] width 40 height 10
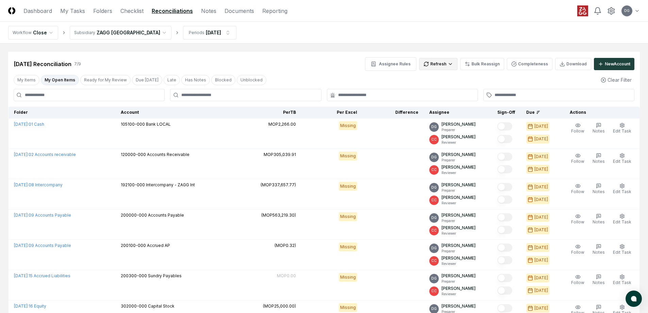
click at [451, 63] on html "CloseCore Dashboard My Tasks Folders Checklist Reconciliations Notes Documents …" at bounding box center [324, 189] width 648 height 379
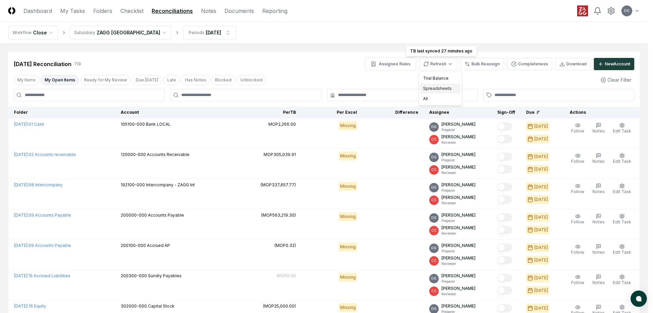
click at [445, 87] on div "Spreadsheets" at bounding box center [440, 88] width 40 height 10
